Goal: Information Seeking & Learning: Learn about a topic

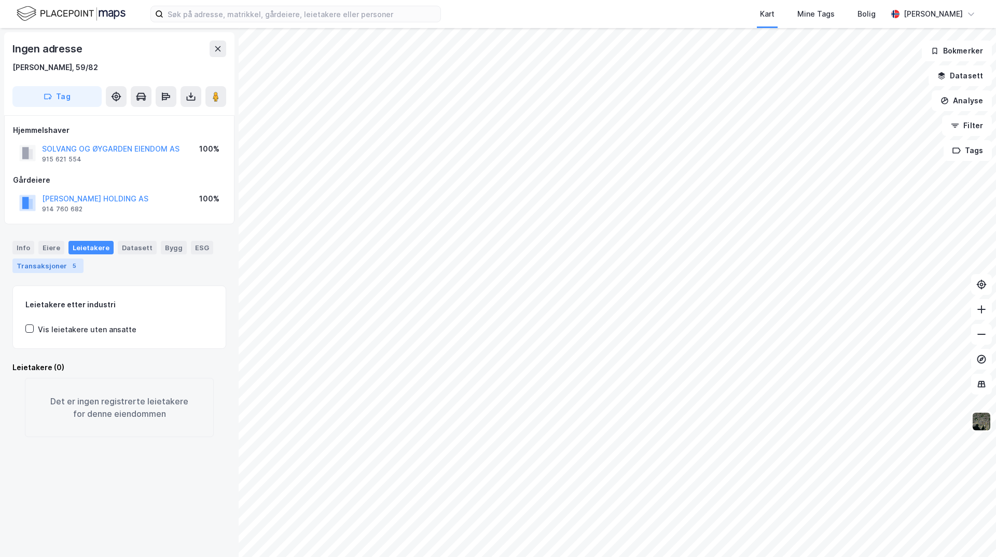
click at [29, 270] on div "Transaksjoner 5" at bounding box center [47, 265] width 71 height 15
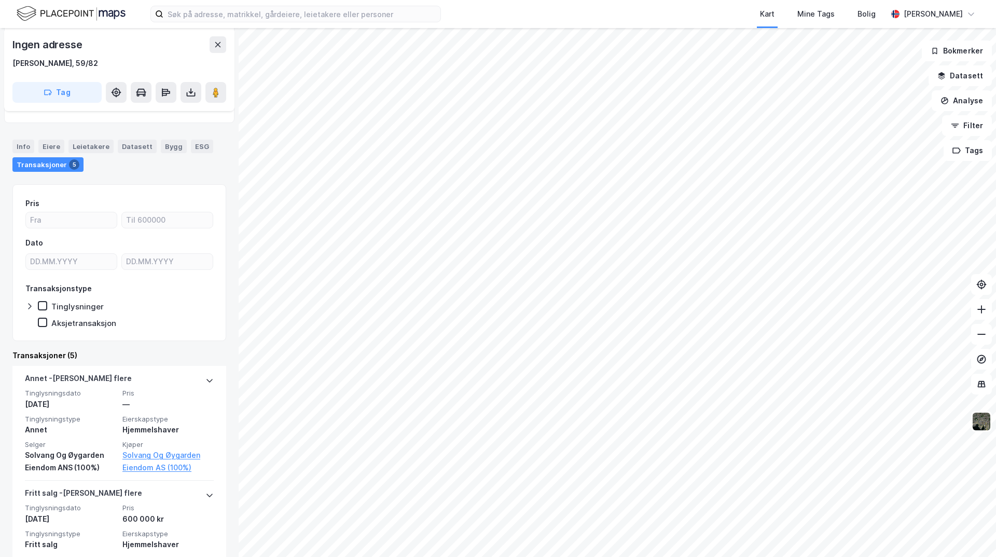
scroll to position [104, 0]
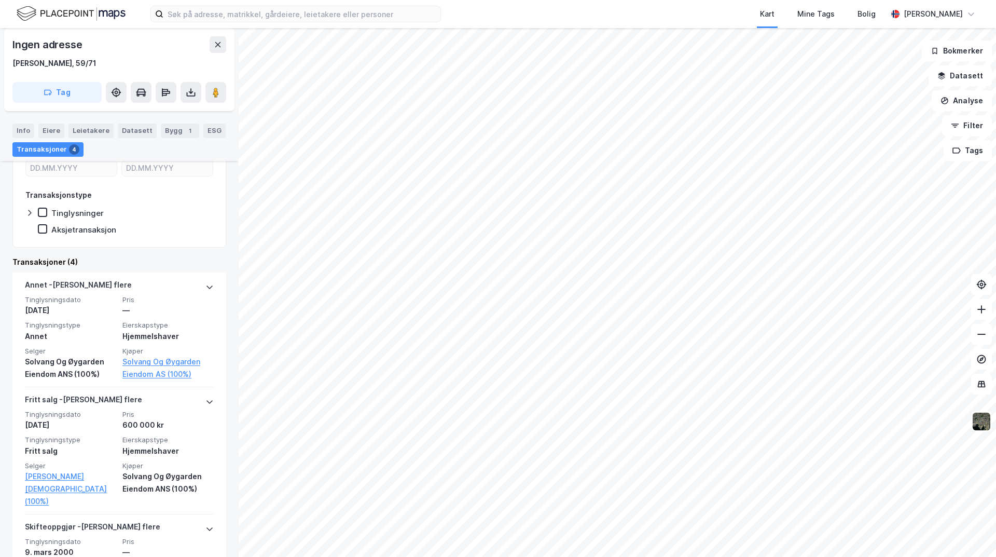
scroll to position [208, 0]
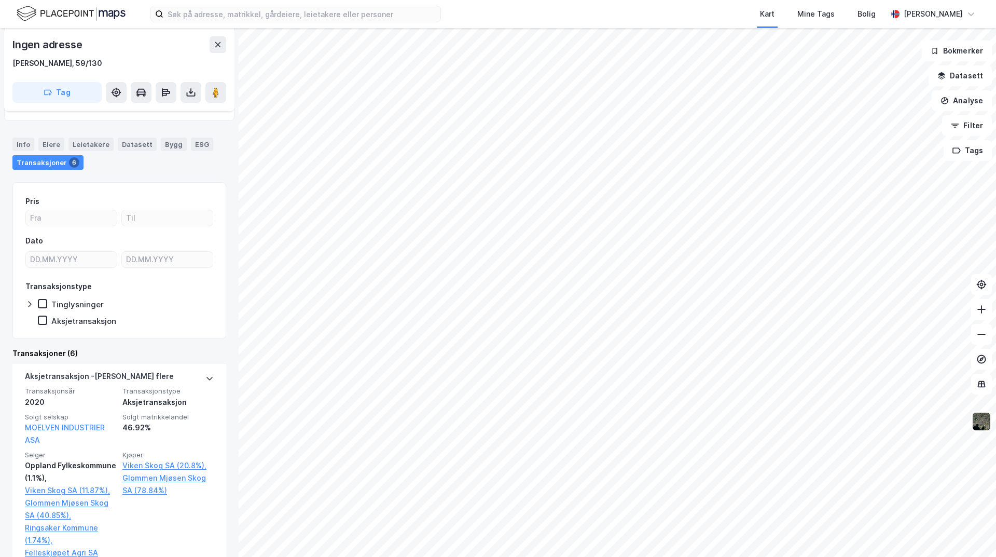
scroll to position [104, 0]
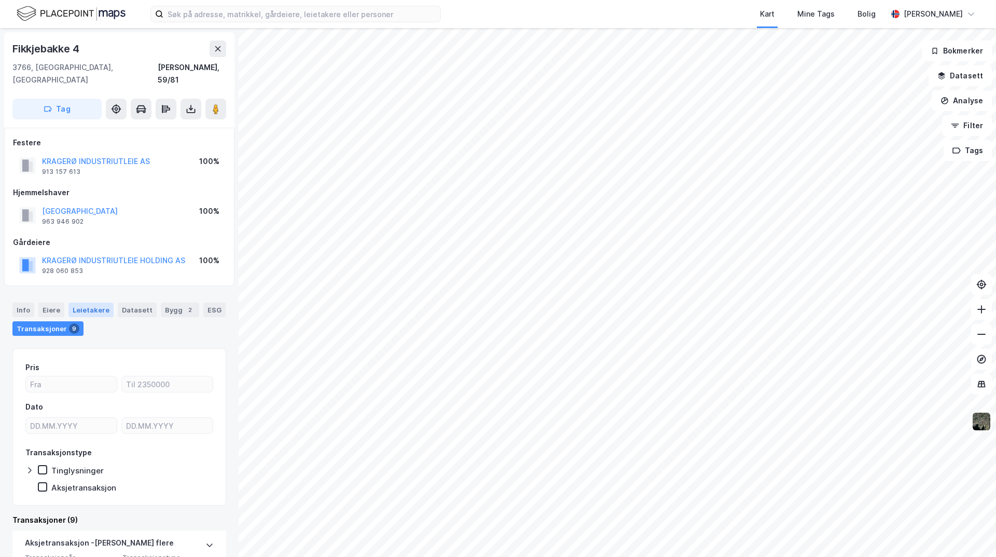
click at [90, 302] on div "Leietakere" at bounding box center [90, 309] width 45 height 15
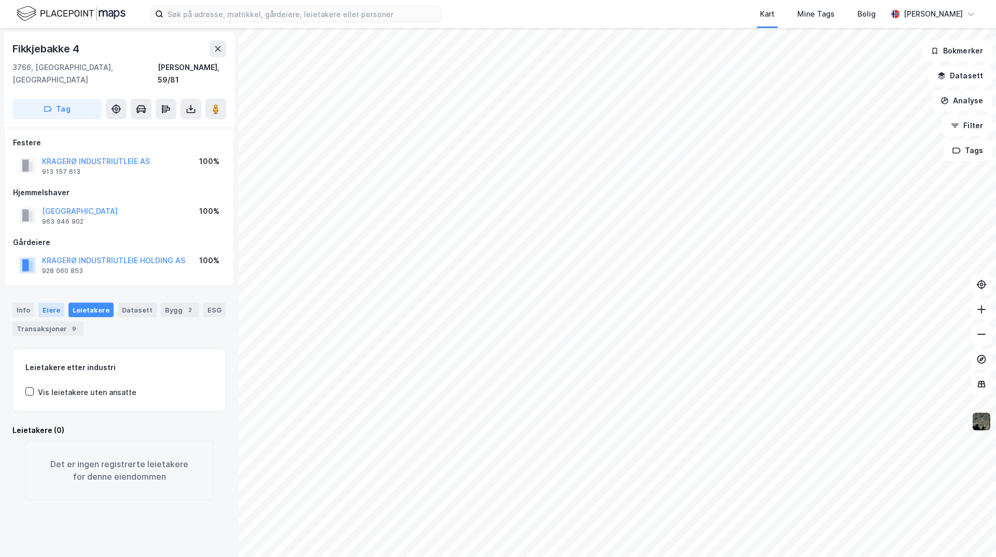
click at [54, 302] on div "Eiere" at bounding box center [51, 309] width 26 height 15
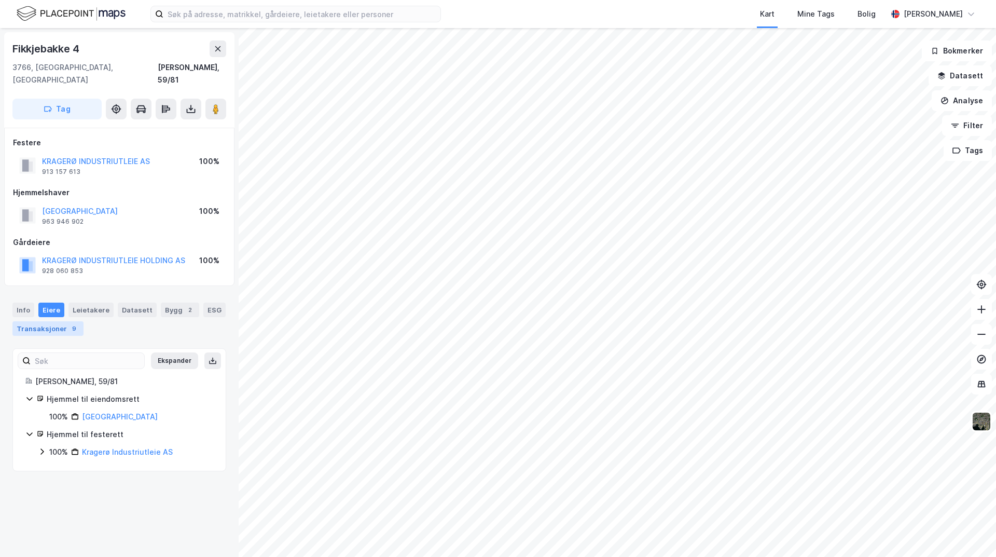
click at [62, 321] on div "Transaksjoner 9" at bounding box center [47, 328] width 71 height 15
